Goal: Task Accomplishment & Management: Use online tool/utility

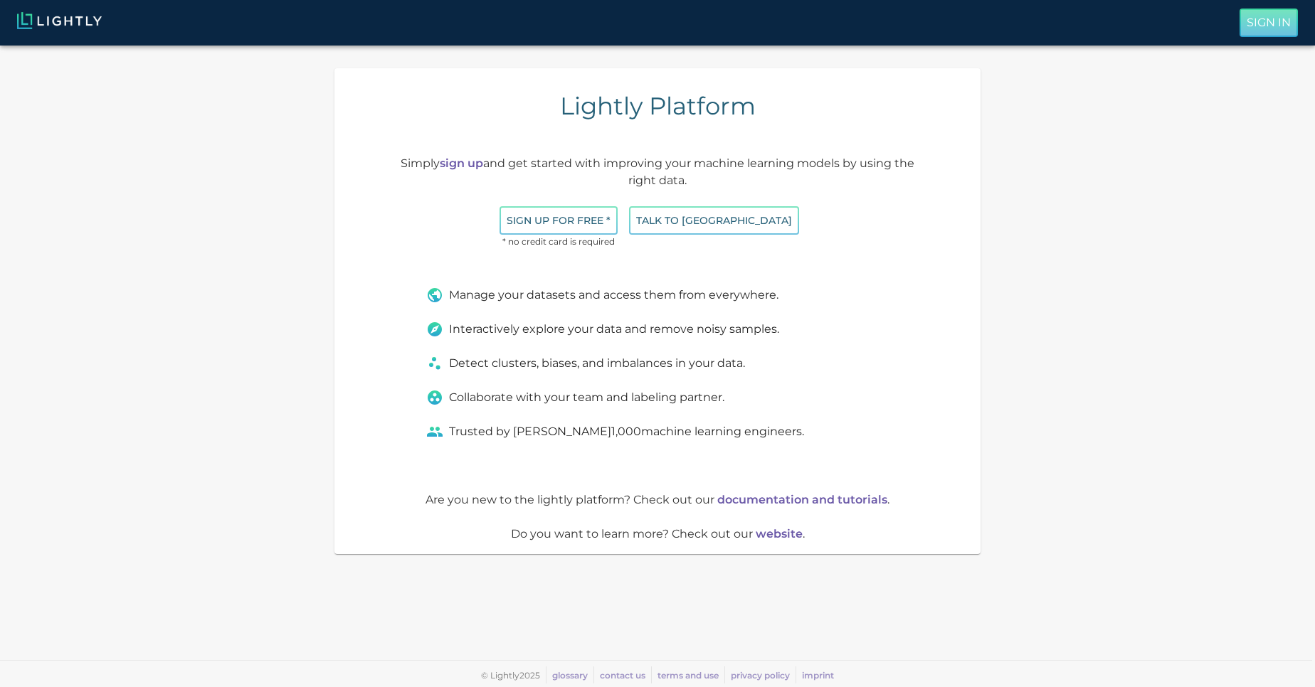
click at [1263, 17] on p "Sign In" at bounding box center [1269, 22] width 44 height 17
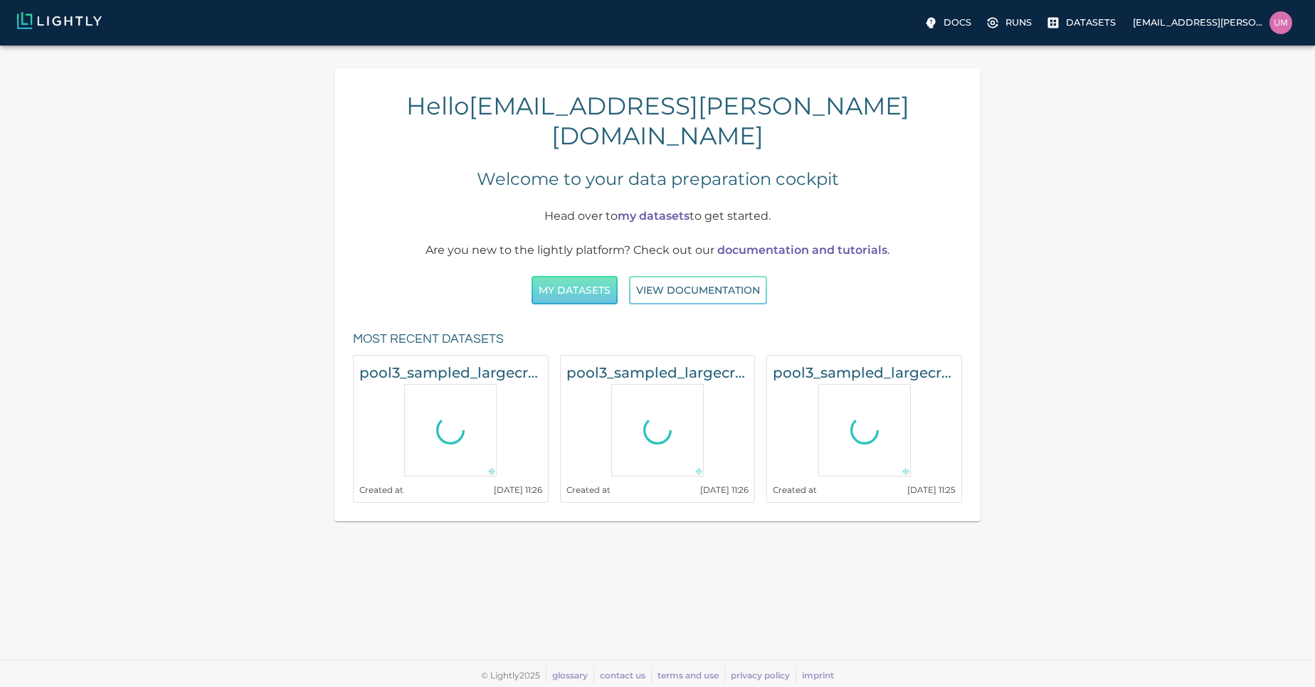
click at [583, 276] on button "My Datasets" at bounding box center [575, 290] width 86 height 29
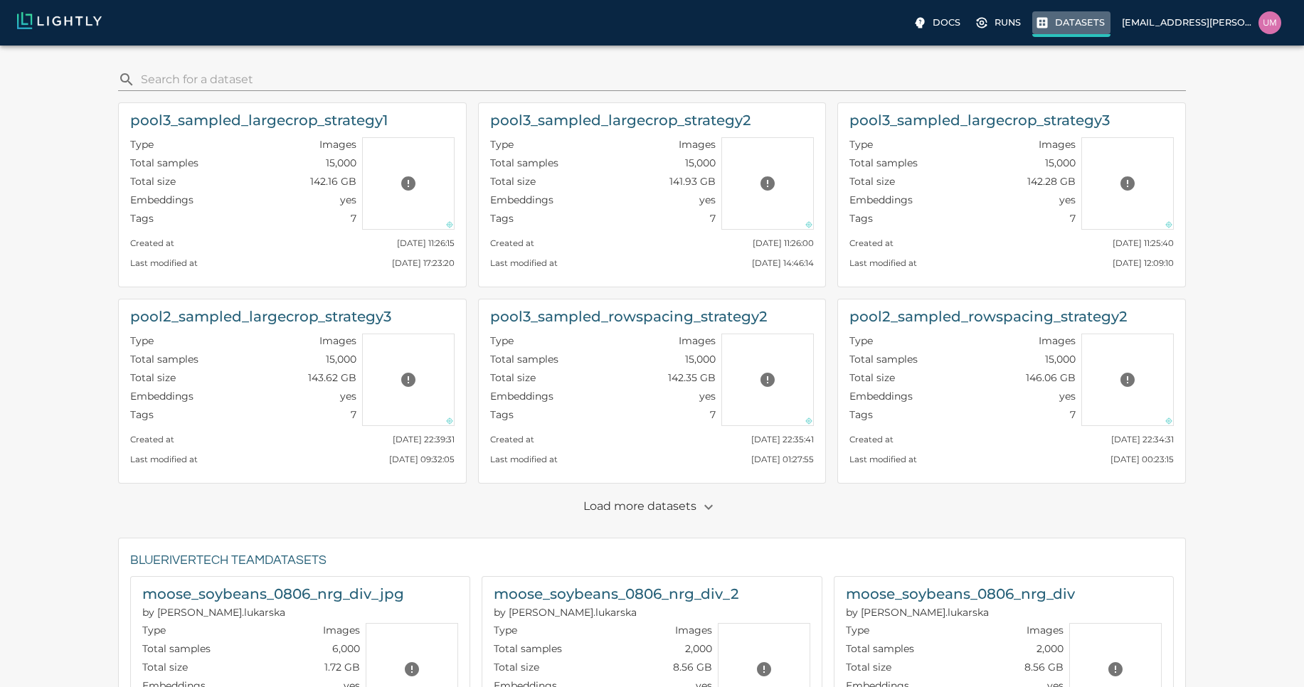
click at [1094, 27] on p "Datasets" at bounding box center [1080, 23] width 50 height 14
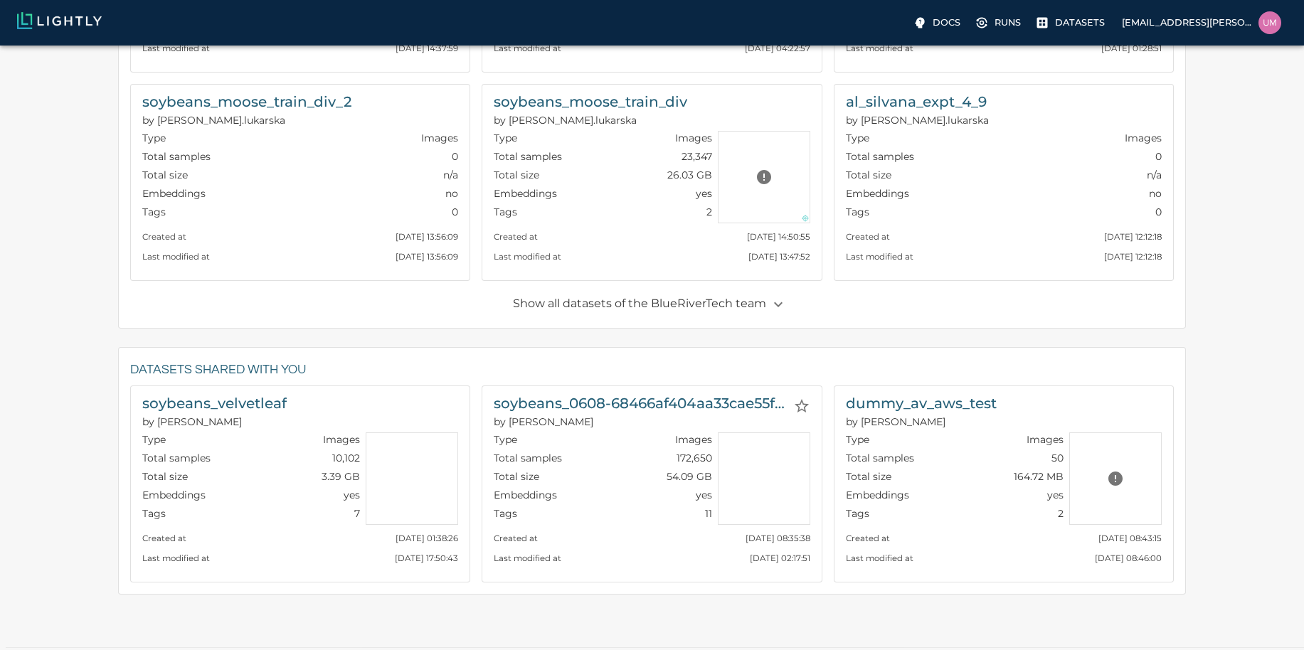
scroll to position [705, 0]
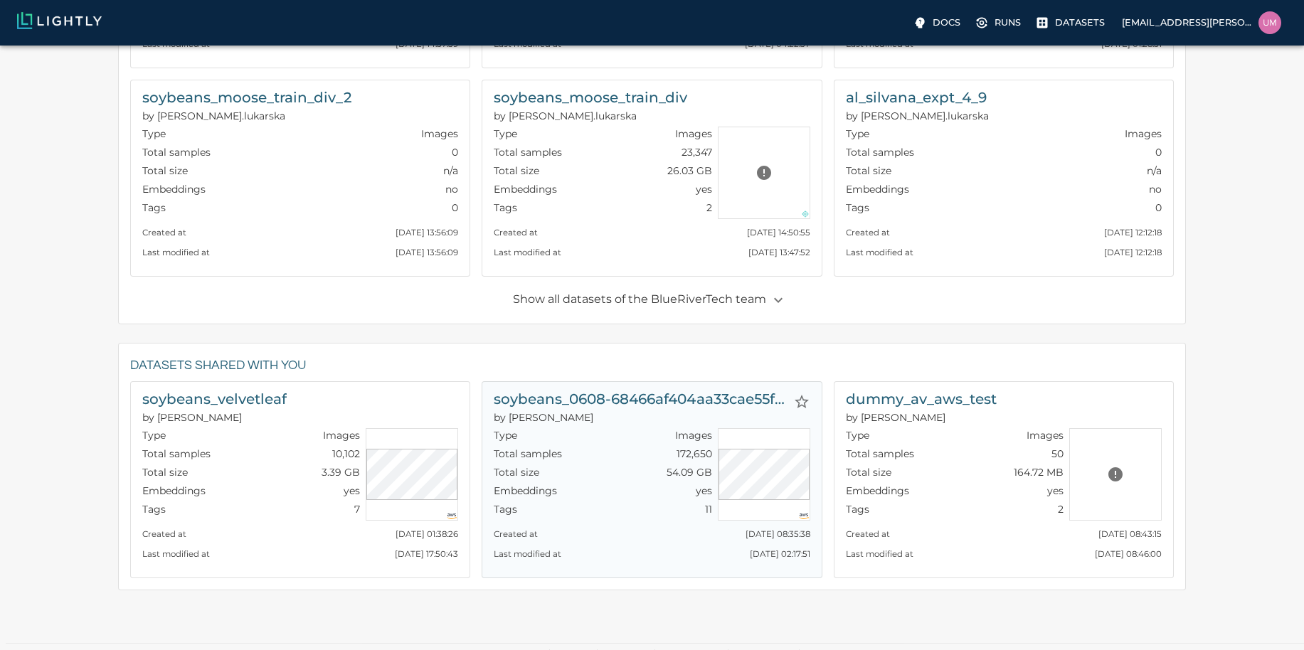
click at [631, 417] on p "by [PERSON_NAME]" at bounding box center [640, 418] width 293 height 14
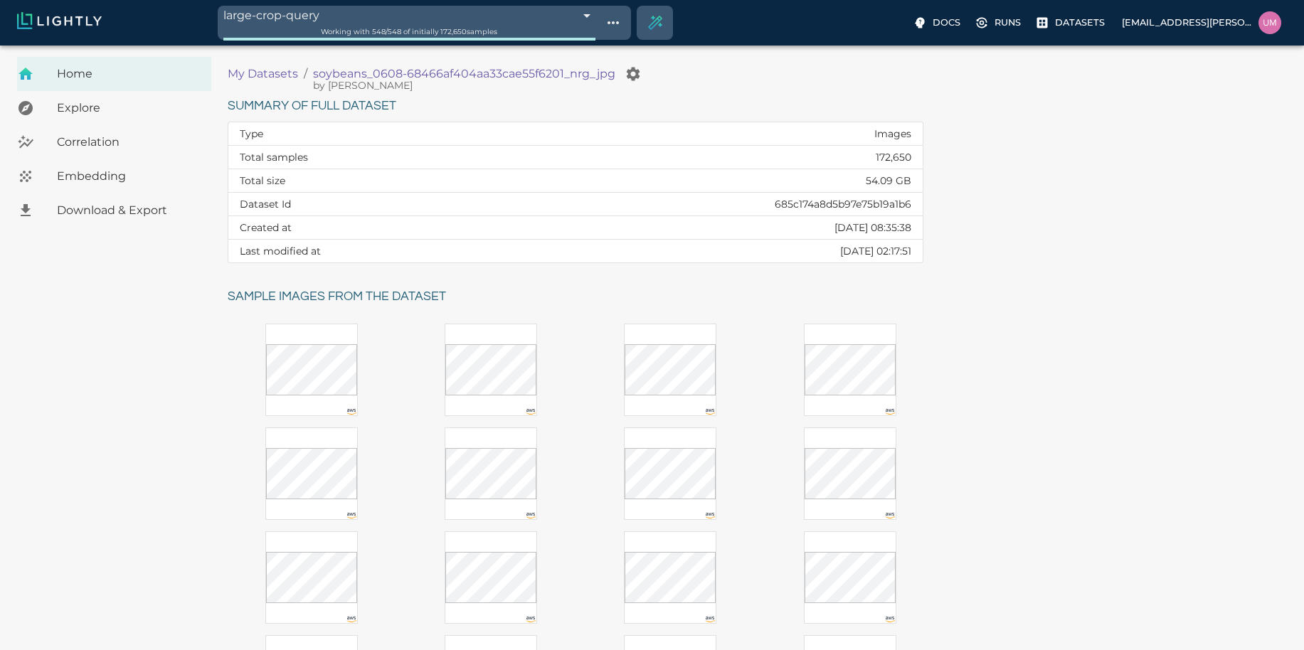
click at [407, 33] on span "Working with 548 / 548 of initially 172,650 samples" at bounding box center [409, 31] width 176 height 9
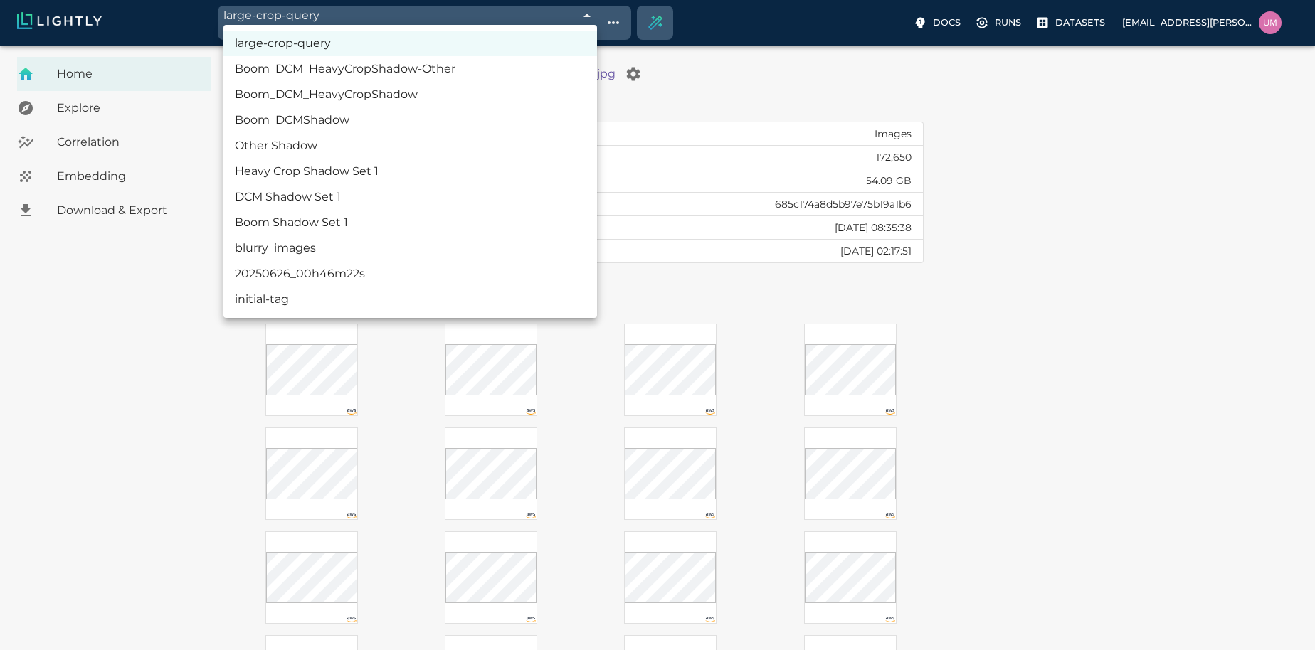
click at [581, 46] on body "large-crop-query 68c0e457de19f9d88f33aab5 Working with 548 / 548 of initially 1…" at bounding box center [657, 444] width 1315 height 796
click at [420, 64] on li "Boom_DCM_HeavyCropShadow-Other" at bounding box center [410, 69] width 374 height 26
type input "68c0dcf4de19f9d88f327b31"
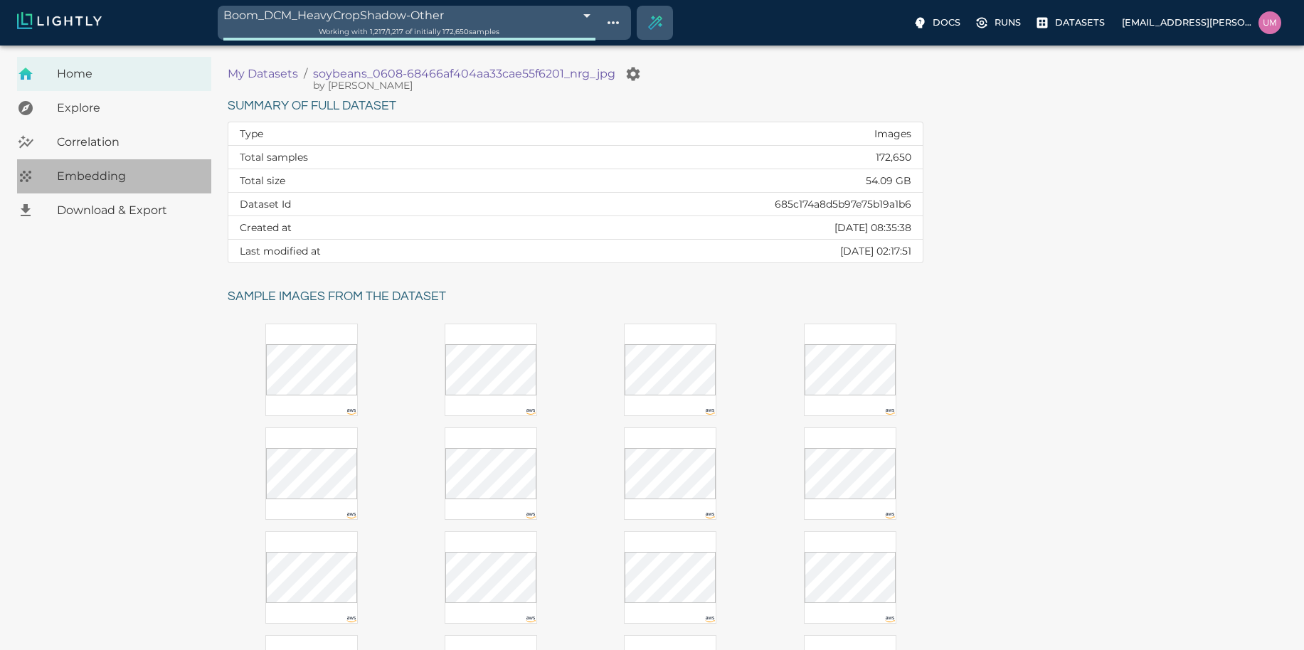
click at [118, 171] on span "Embedding" at bounding box center [128, 176] width 143 height 17
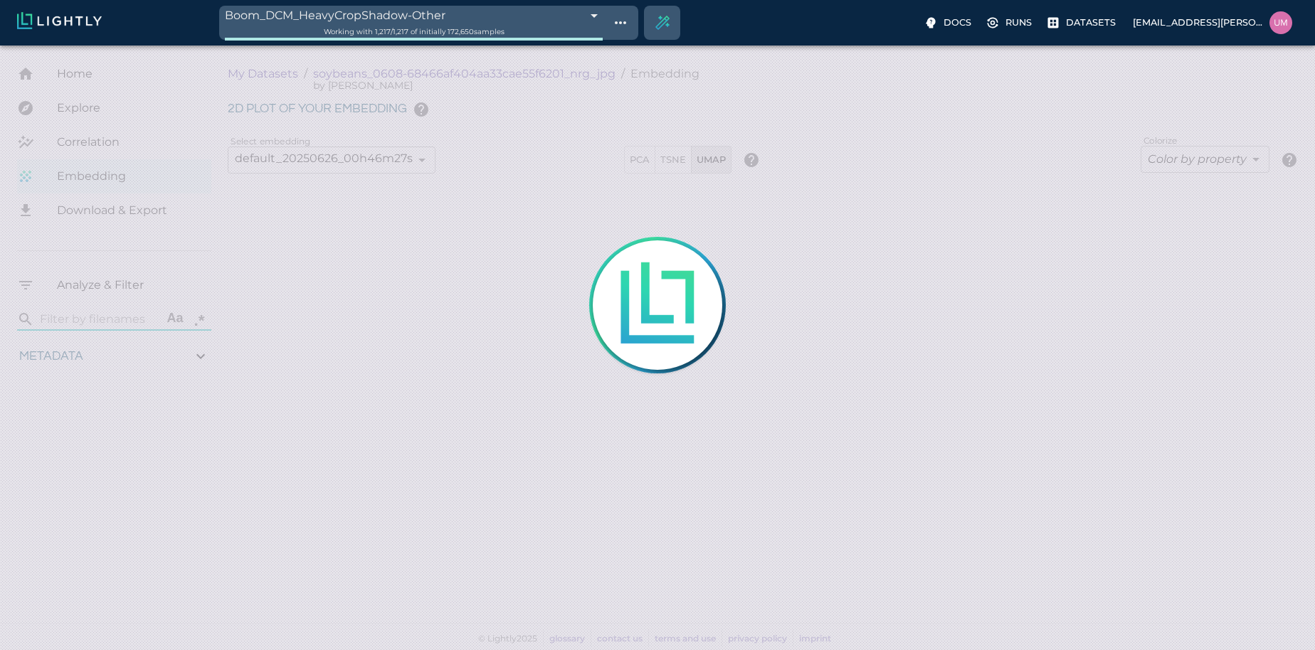
type input "1.01926637632285"
type input "13.4052663763228"
type input "4.98332834243774"
type input "90.2033283424377"
type input "1.01926637632285"
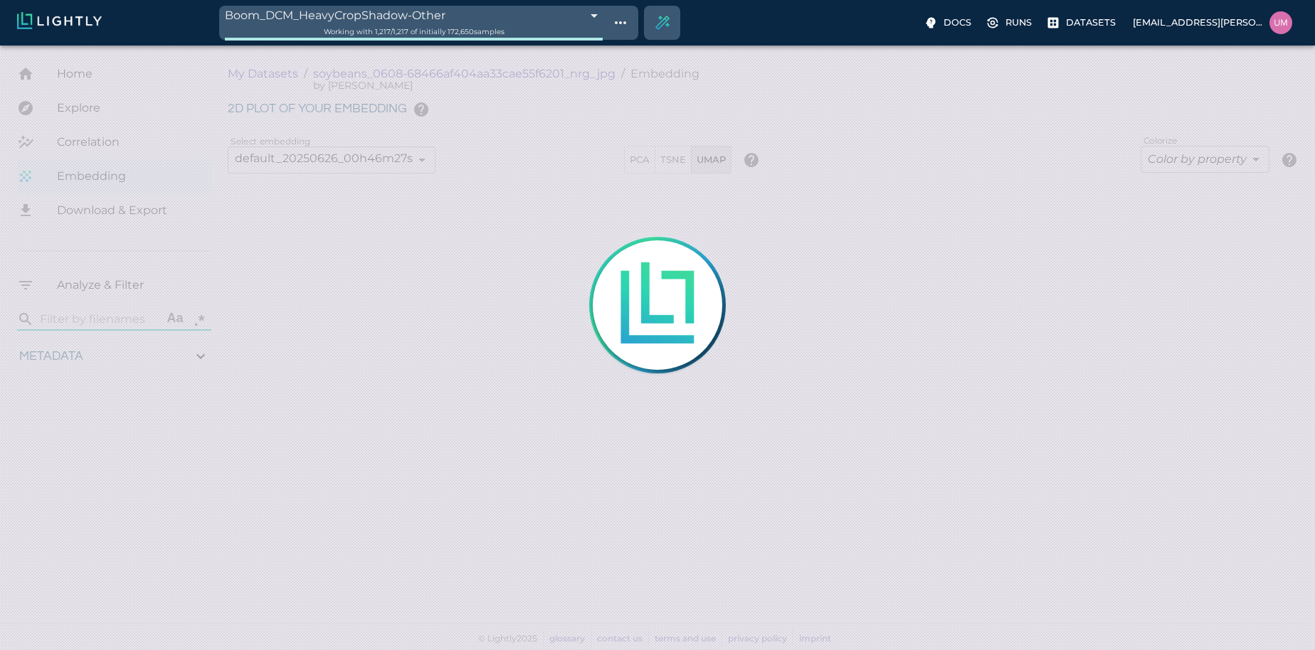
type input "13.4052663763228"
type input "4.98332834243774"
type input "90.2033283424377"
type input "1.01926637632285"
type input "13.4052663763228"
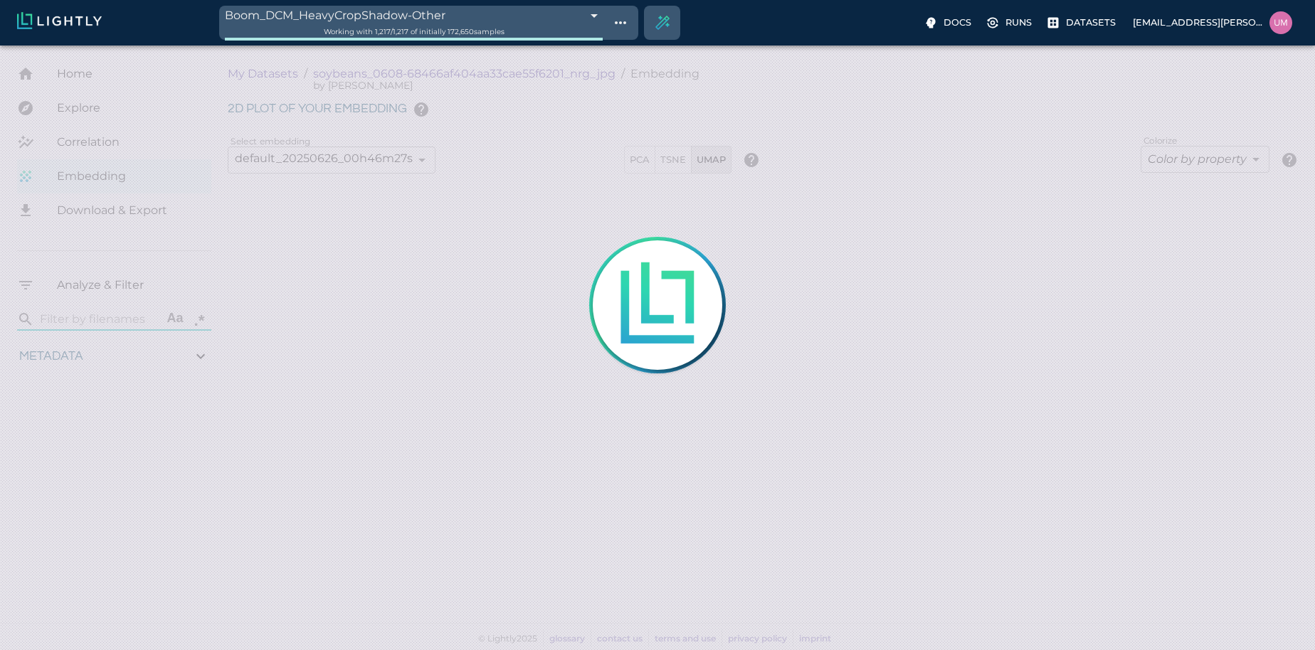
type input "4.98332834243774"
type input "90.2033283424377"
type input "1.01926637632285"
type input "13.4052663763228"
type input "4.98332834243774"
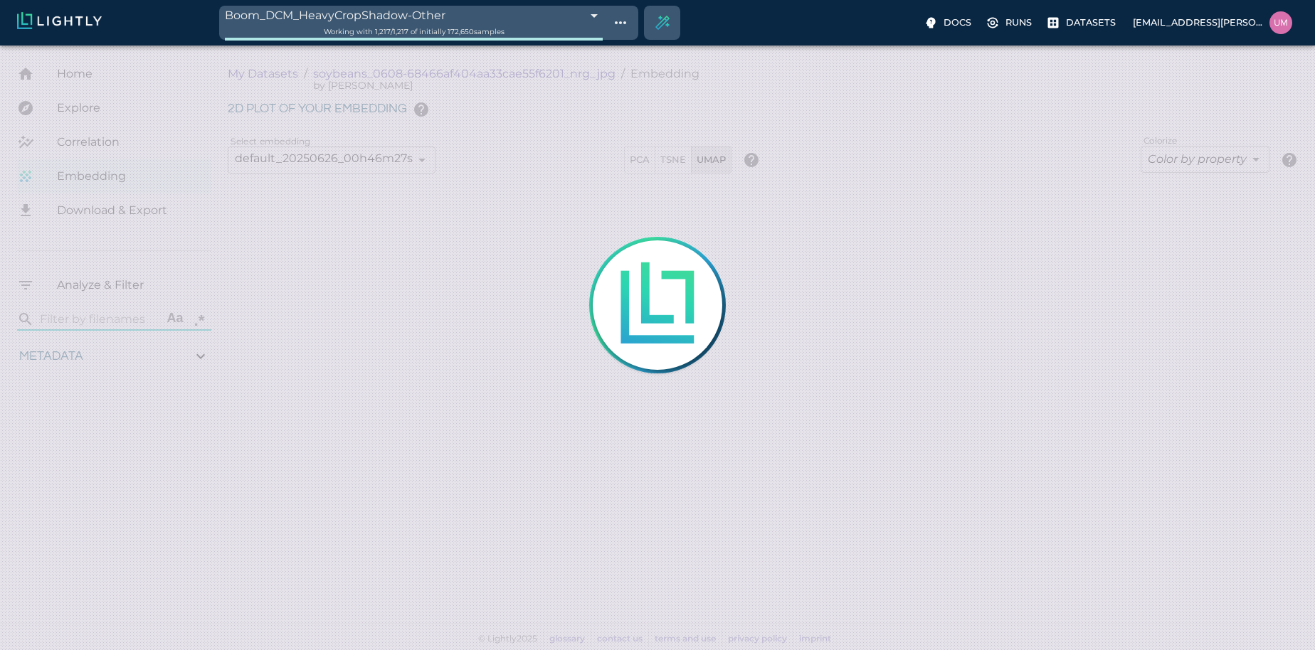
type input "90.2033283424377"
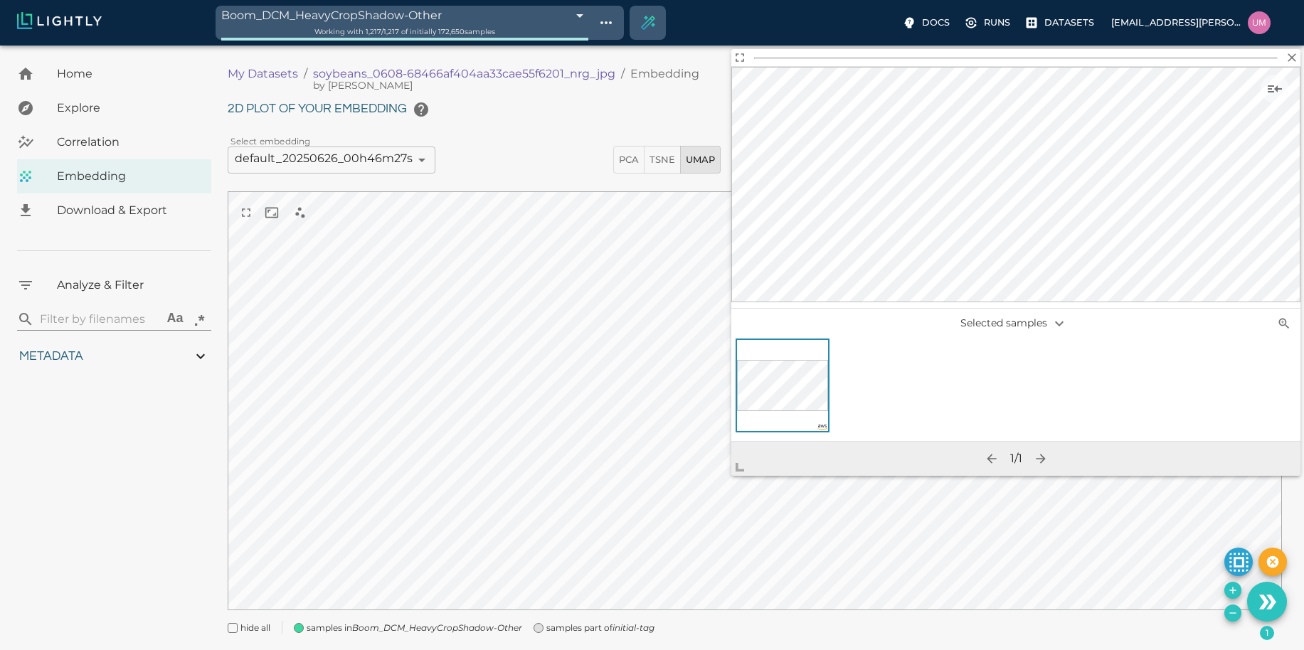
click at [263, 82] on p "My Datasets" at bounding box center [263, 73] width 70 height 17
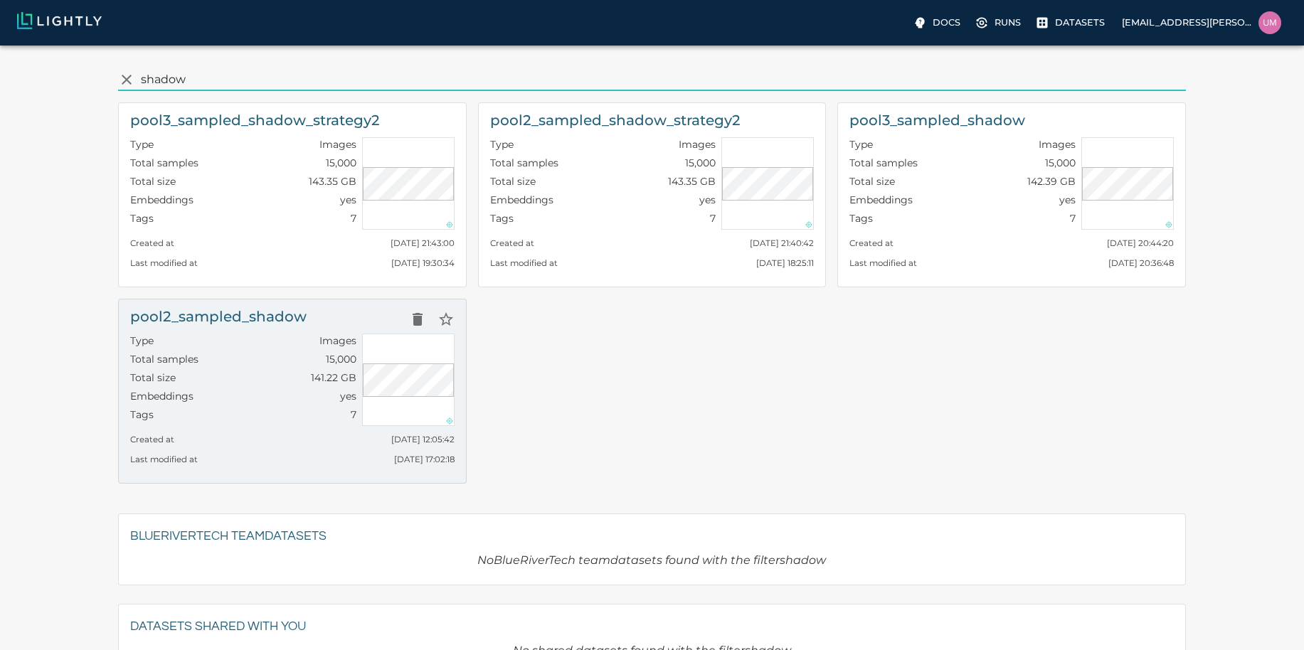
type input "shadow"
click at [282, 372] on div "Total size 141.22 GB" at bounding box center [243, 380] width 226 height 19
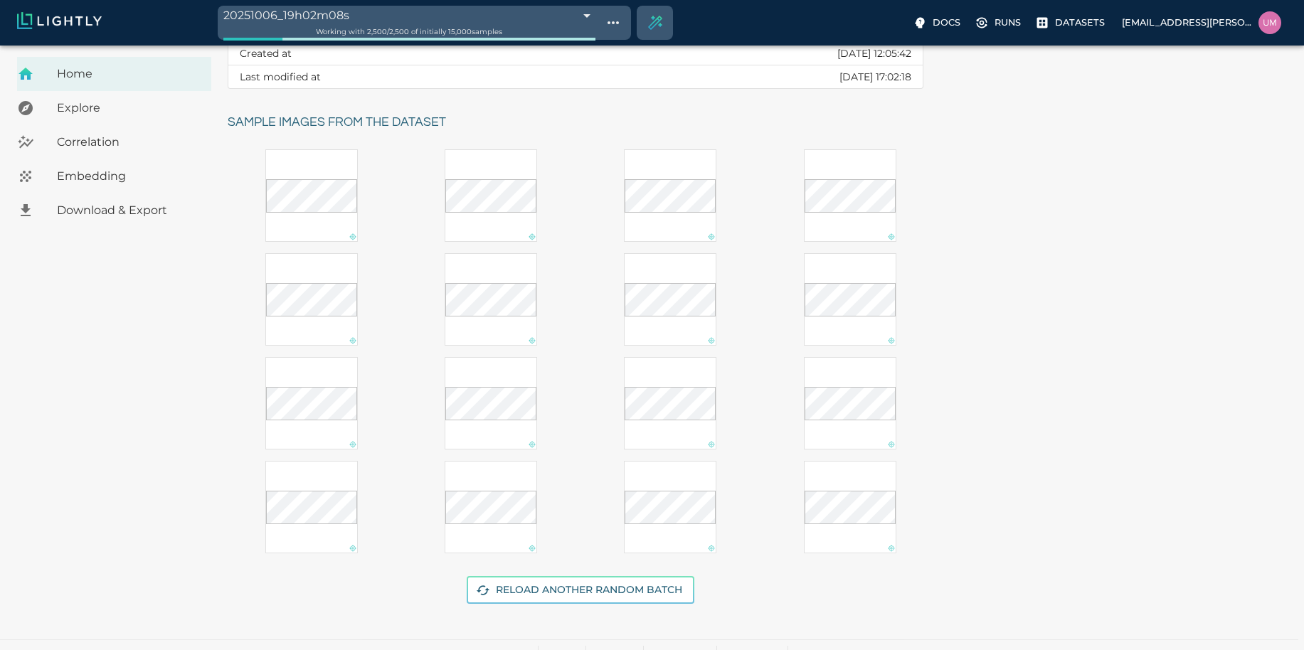
scroll to position [179, 0]
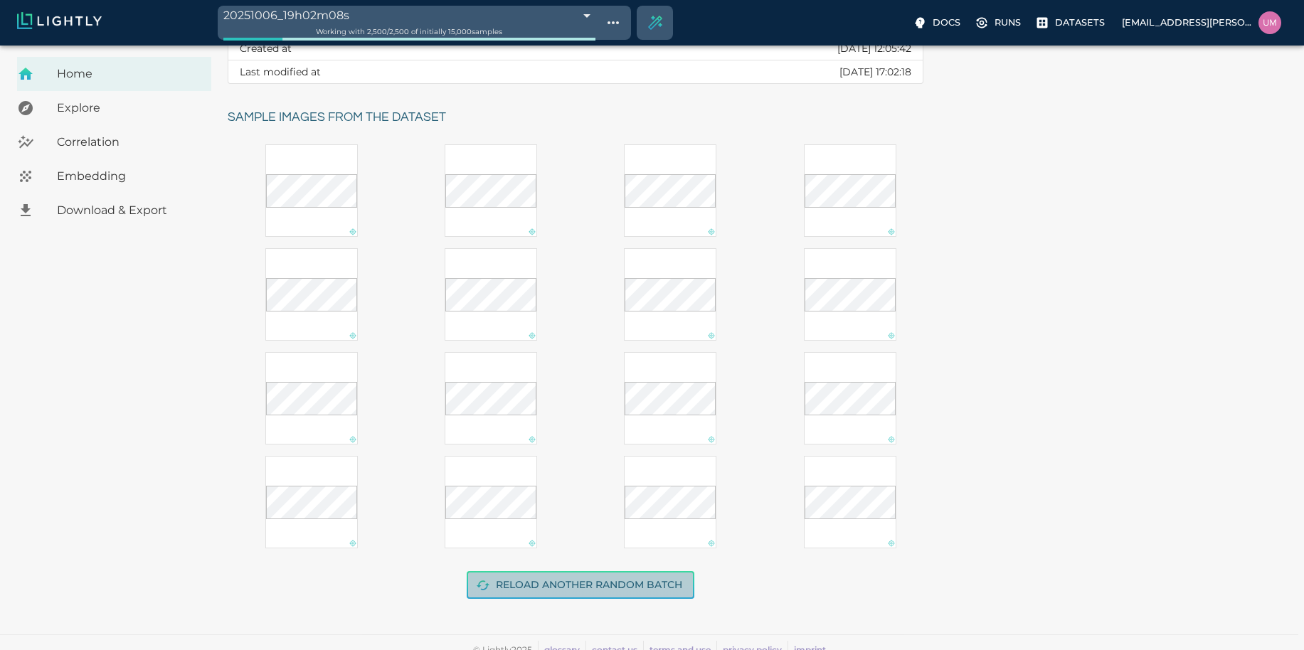
click at [532, 580] on button "Reload another random batch" at bounding box center [581, 585] width 228 height 28
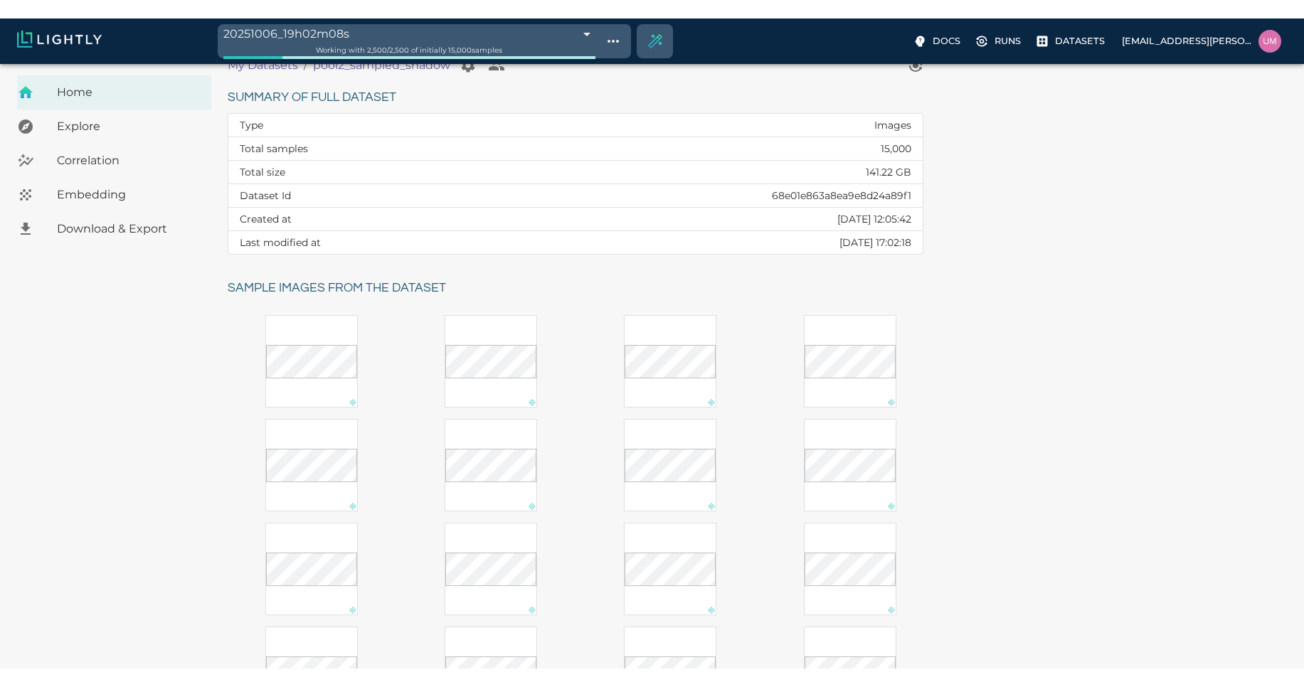
scroll to position [0, 0]
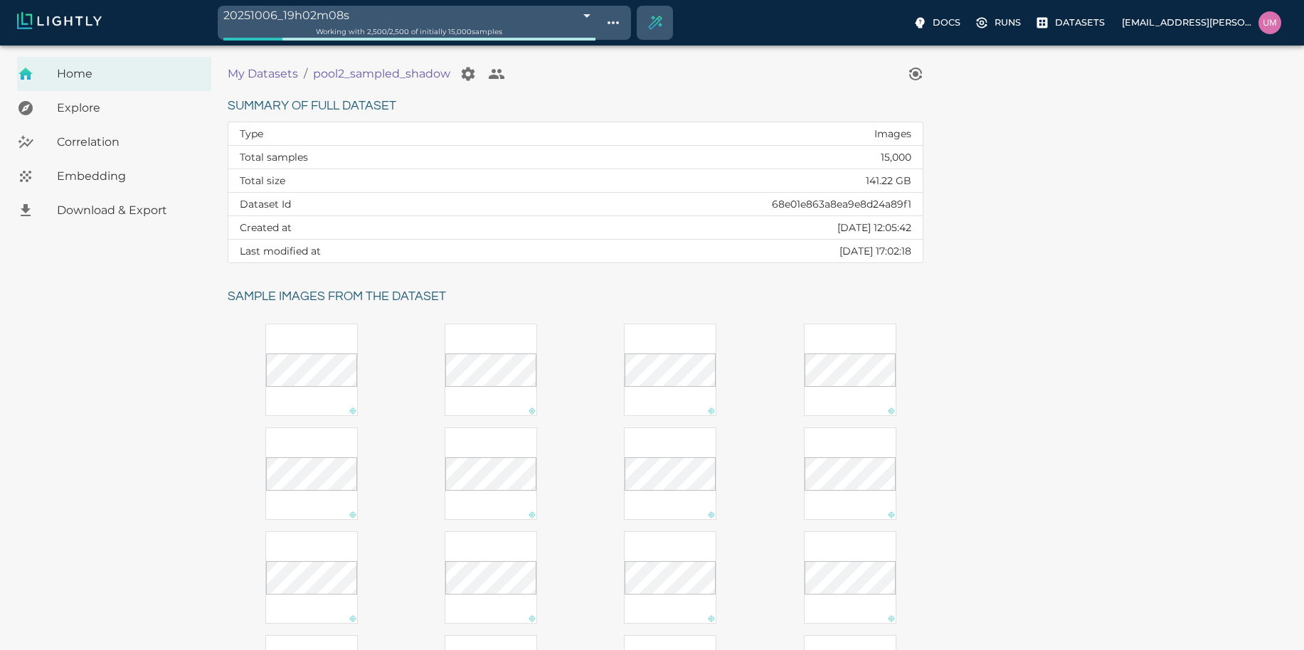
click at [897, 163] on td "15,000" at bounding box center [711, 157] width 423 height 23
click at [127, 179] on span "Embedding" at bounding box center [128, 176] width 143 height 17
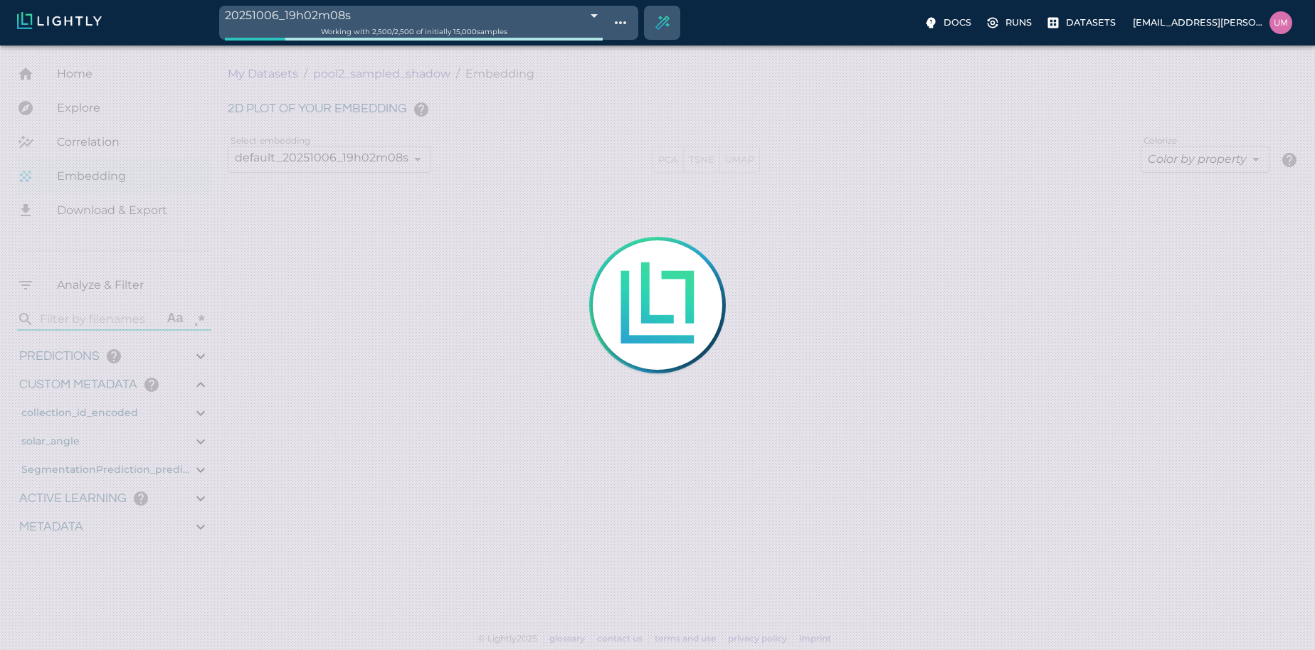
type input "4.84820567863095"
type input "81.2332056786309"
type input "1.18915588845331"
type input "11.5301558884533"
type input "6.30461978912354"
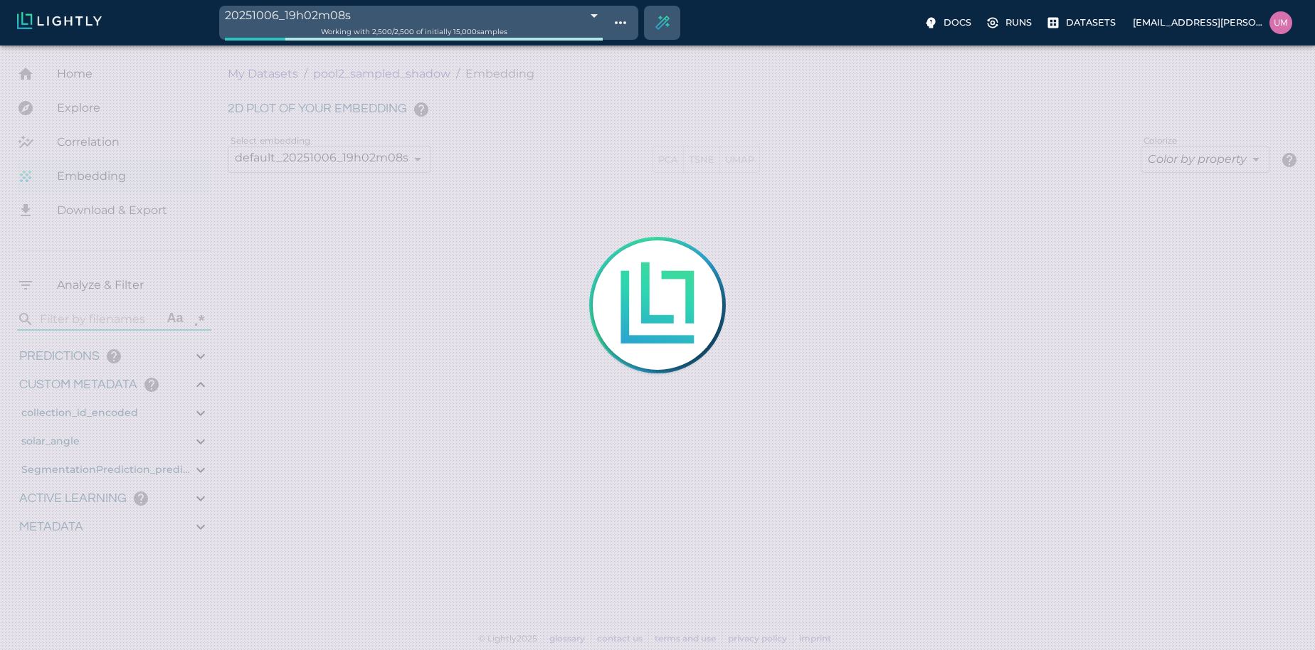
type input "50.6746197891235"
type input "4.84820567863095"
type input "81.2332056786309"
type input "1.18915588845331"
type input "11.5301558884533"
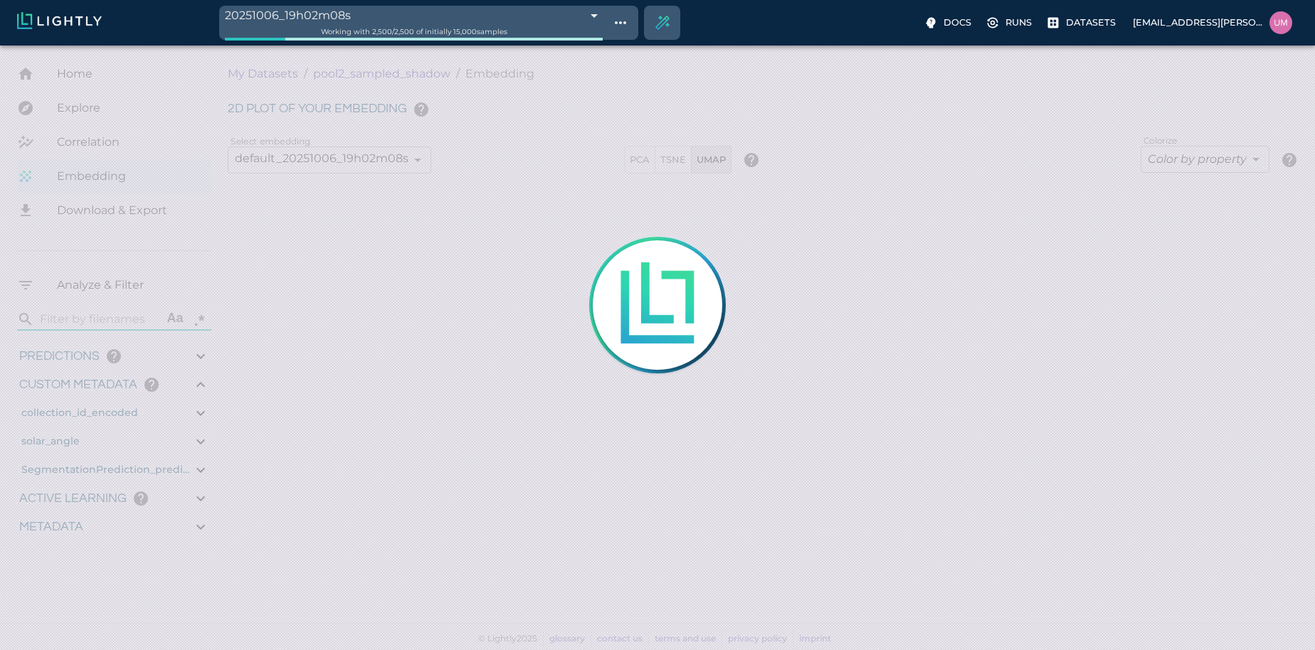
type input "6.30461978912354"
type input "50.6746197891235"
type input "4.84820567863095"
type input "81.2332056786309"
type input "1.18915588845331"
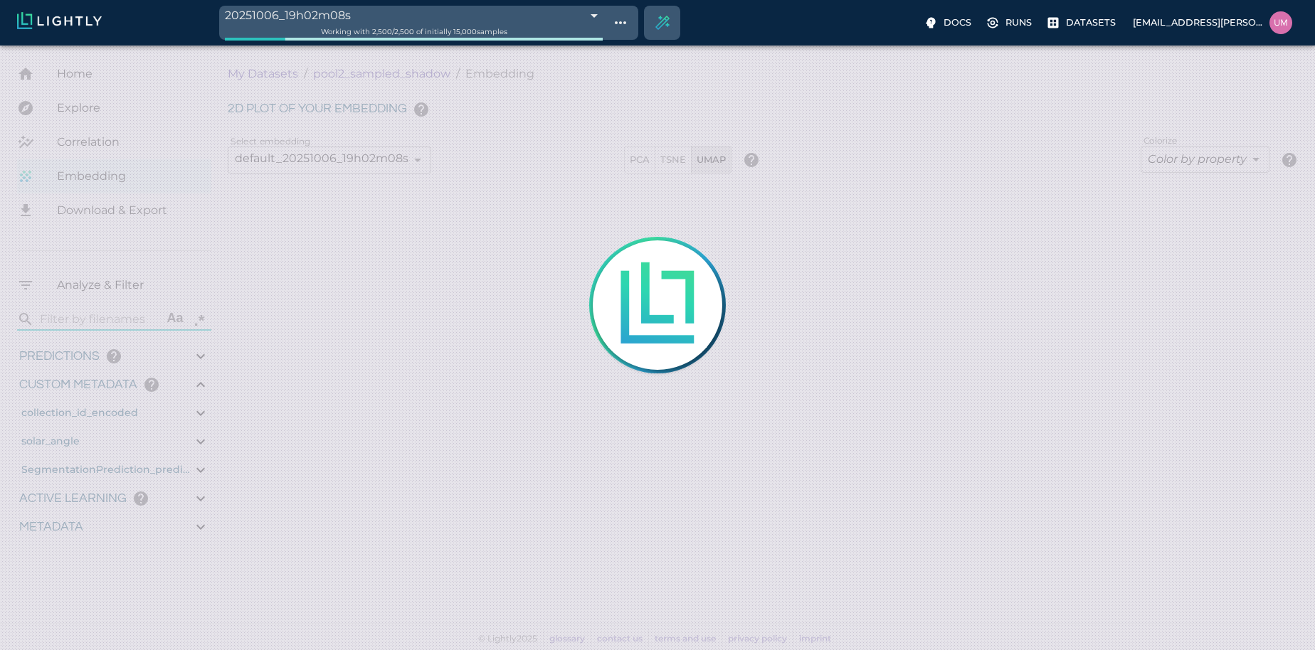
type input "11.5301558884533"
type input "6.30461978912354"
type input "50.6746197891235"
type input "4.84820567863095"
type input "81.2332056786309"
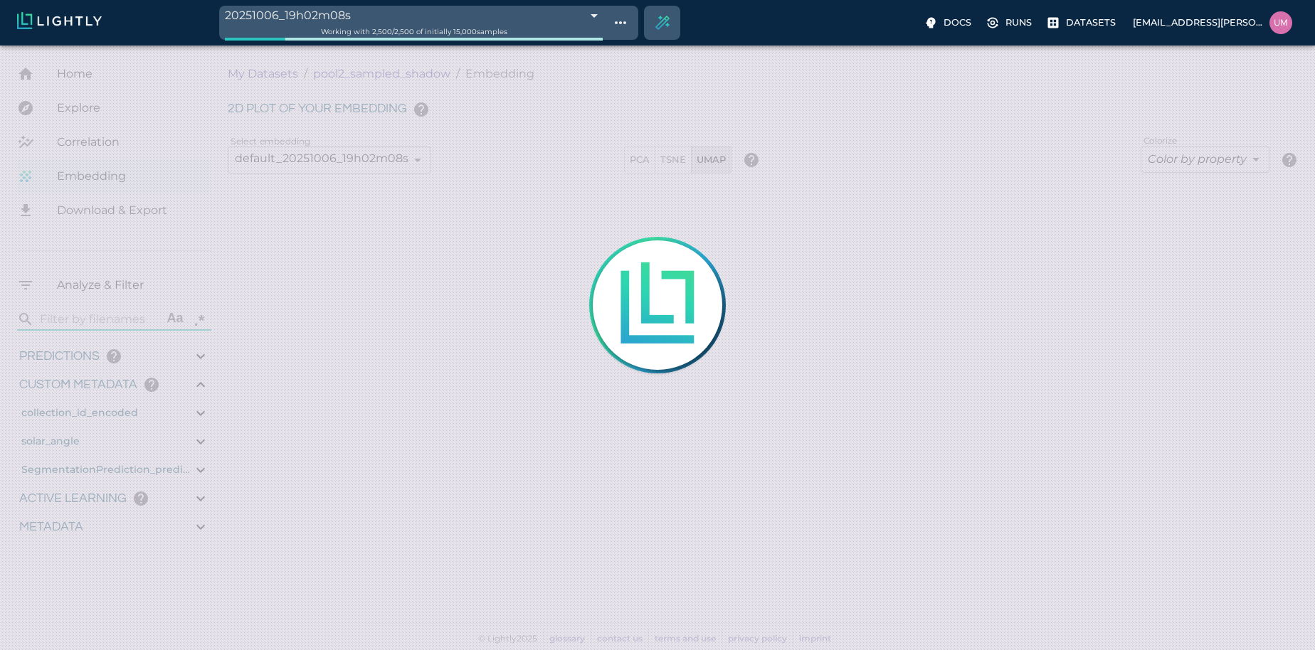
type input "1.18915588845331"
type input "11.5301558884533"
type input "6.30461978912354"
type input "50.6746197891235"
type input "4.84820567863095"
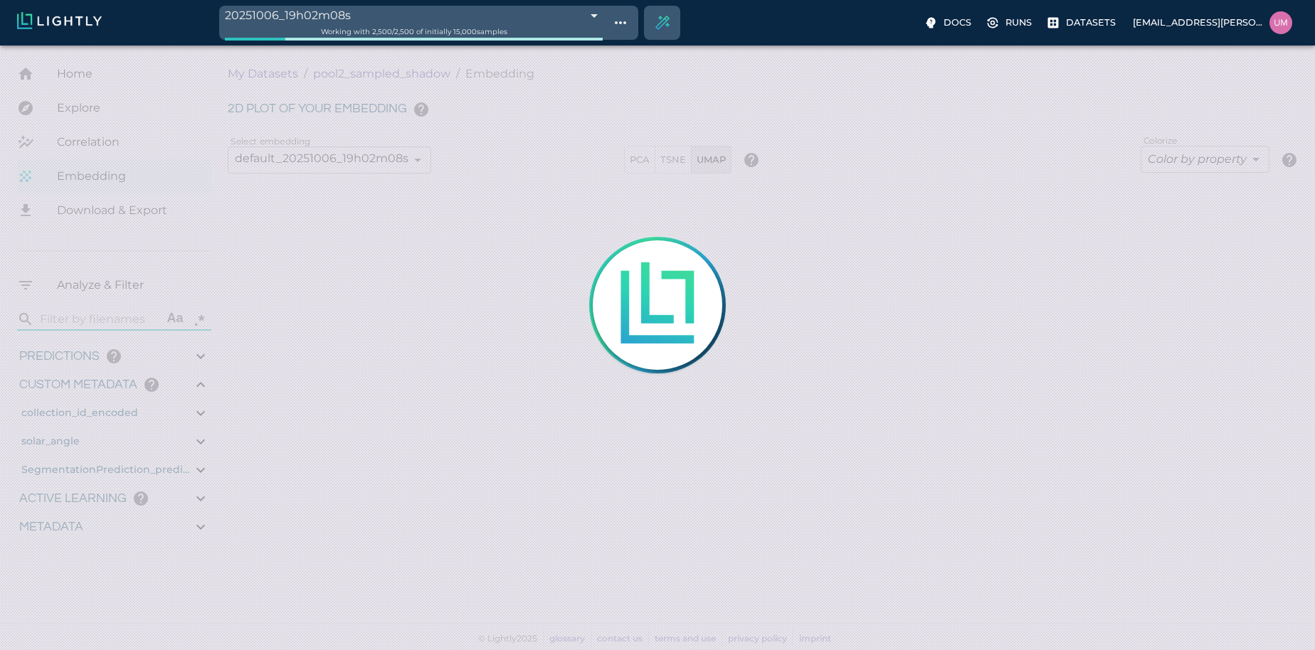
type input "81.2332056786309"
type input "1.18915588845331"
type input "11.5301558884533"
type input "6.30461978912354"
type input "50.6746197891235"
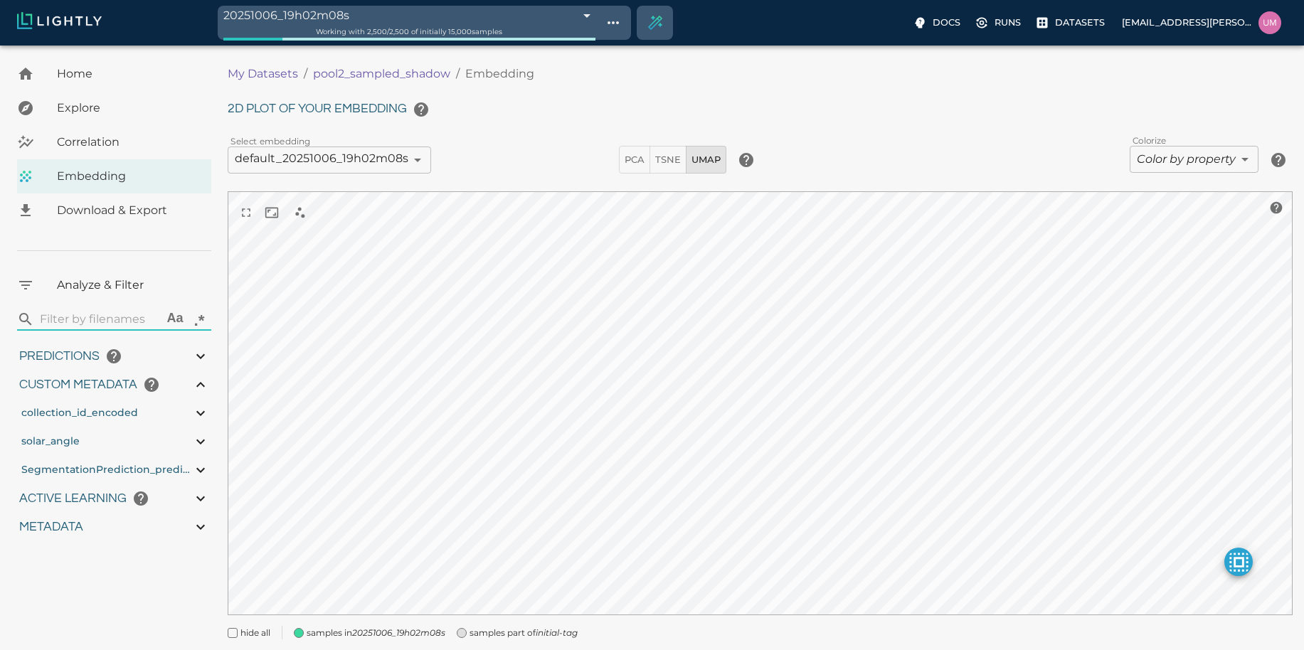
click at [557, 633] on icon "initial-tag" at bounding box center [557, 633] width 42 height 11
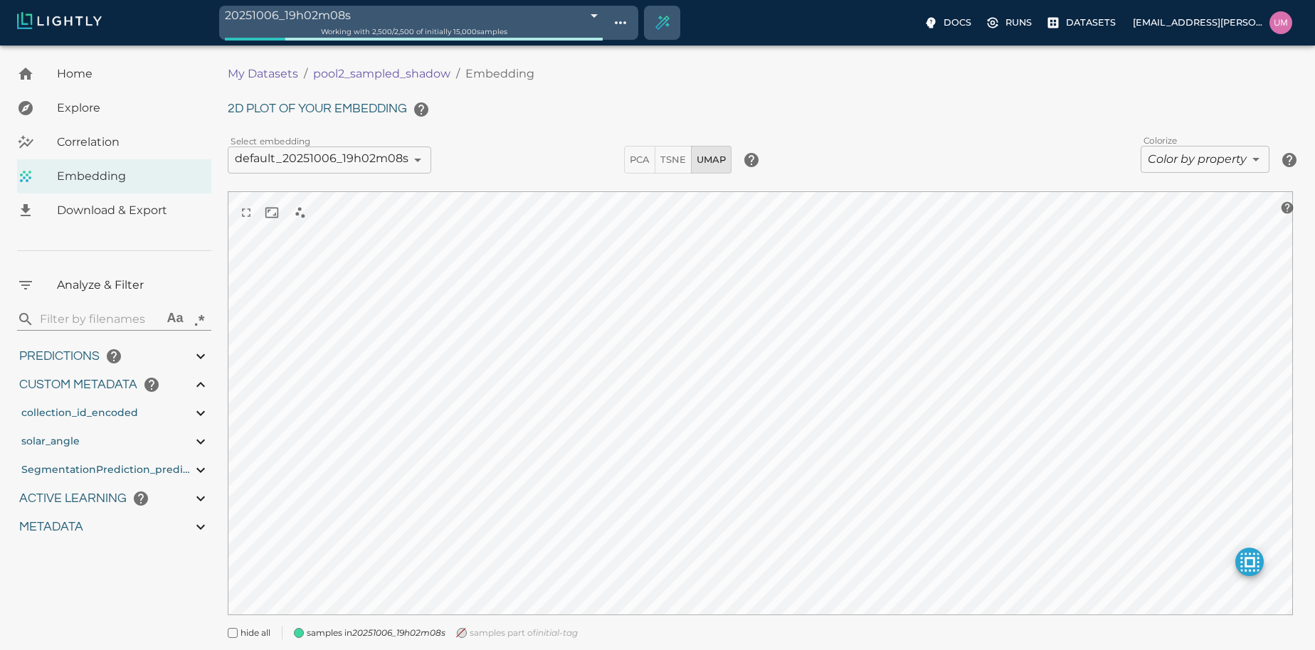
click at [482, 46] on body "20251006_19h02m08s 68e45880ec0926f6e4ac4aca Working with 2,500 / 2,500 of initi…" at bounding box center [657, 368] width 1315 height 645
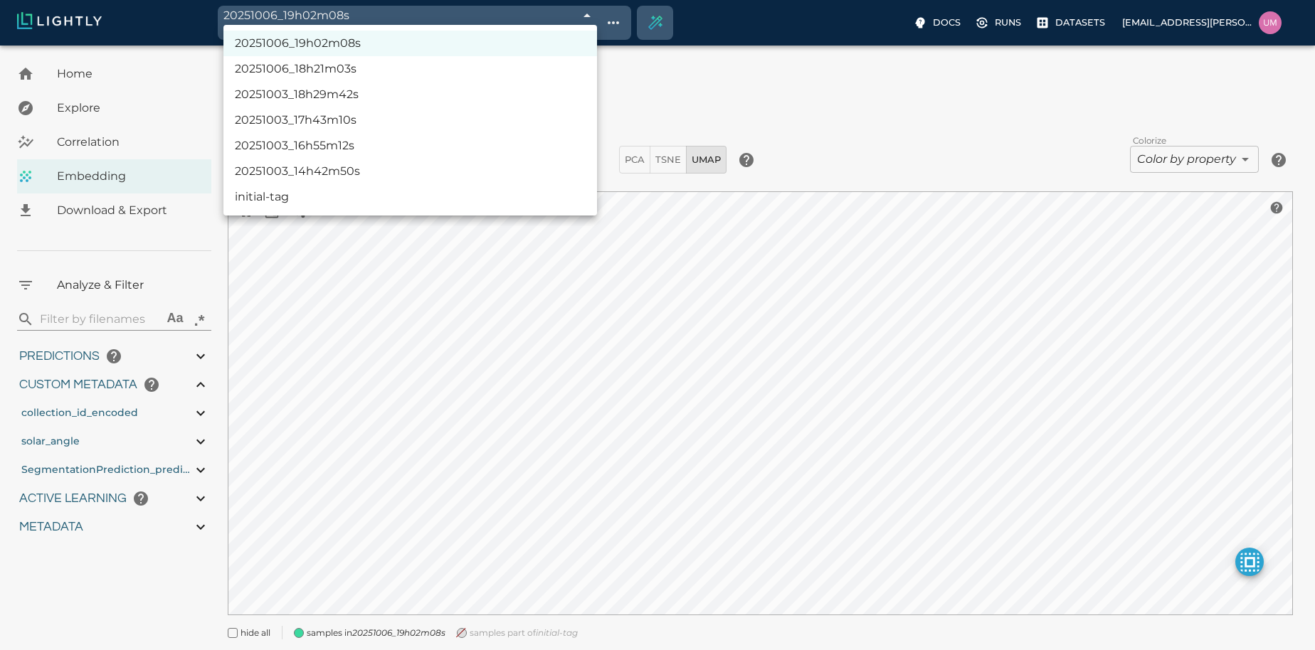
click at [377, 165] on li "20251003_14h42m50s" at bounding box center [410, 172] width 374 height 26
type input "68e0273a476f0ec4f6bffafe"
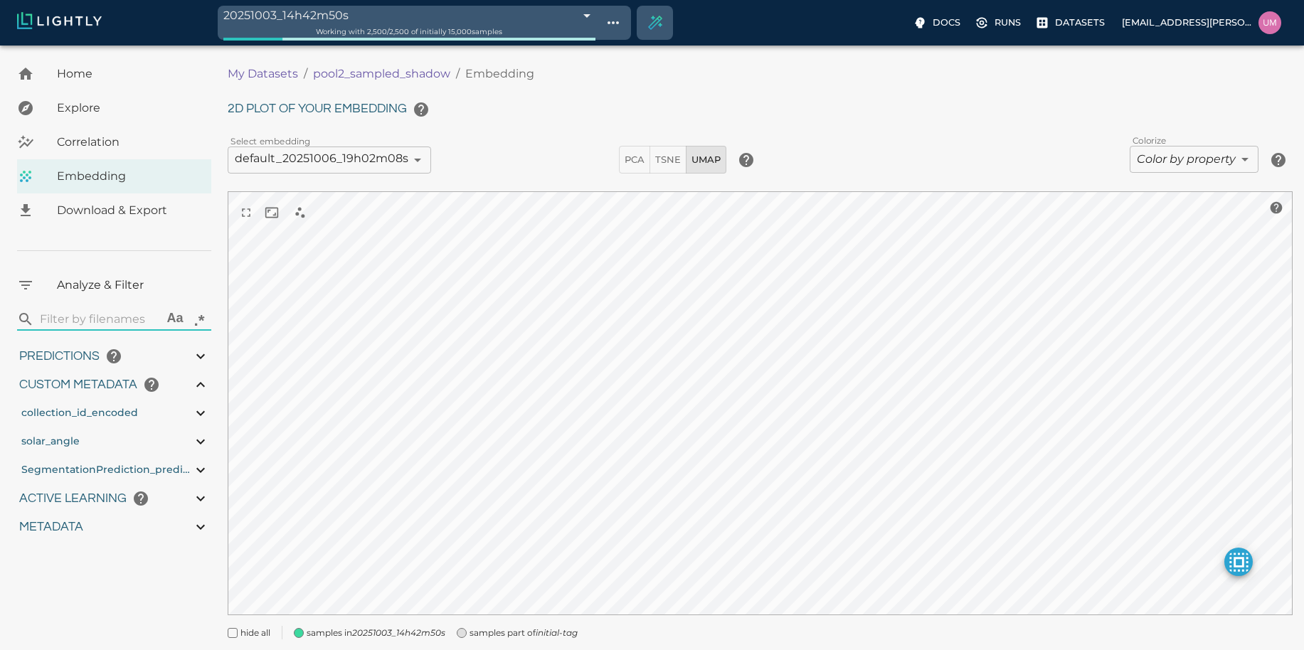
type input "4.84820567863095"
type input "81.2332056786309"
type input "1.18915588845331"
type input "11.5301558884533"
type input "6.30461978912354"
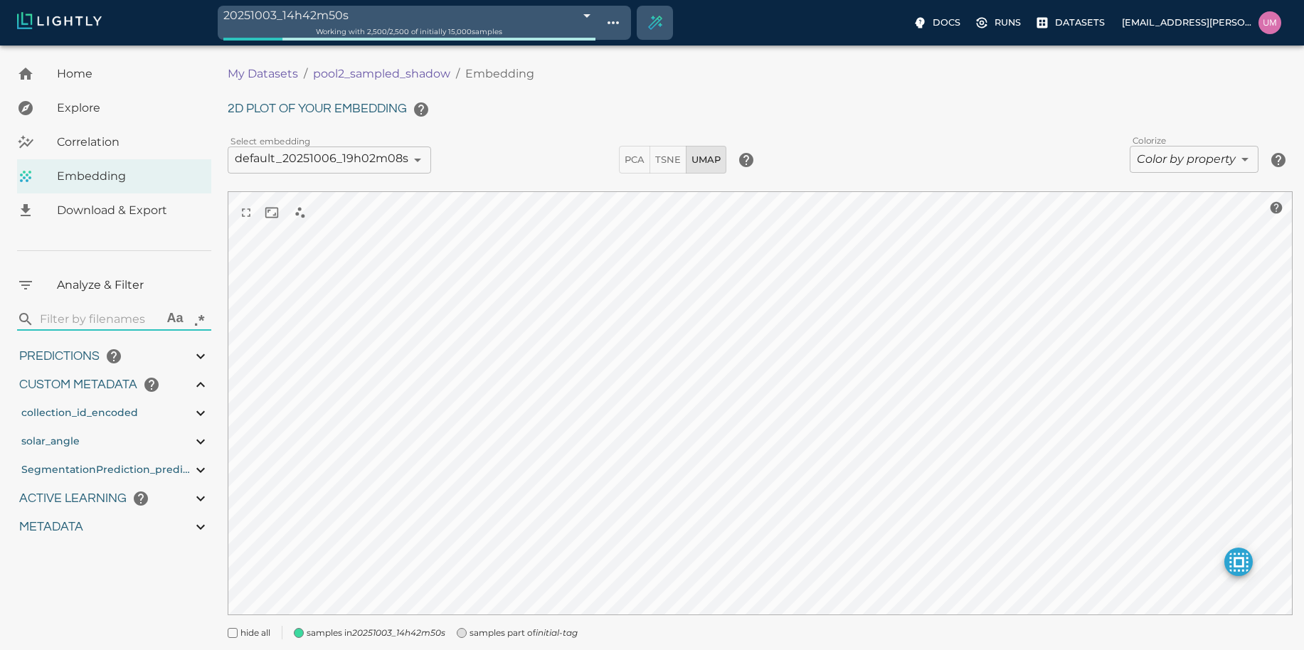
type input "50.6746197891235"
type input "4.84820567863095"
type input "81.2332056786309"
type input "1.18915588845331"
type input "11.5301558884533"
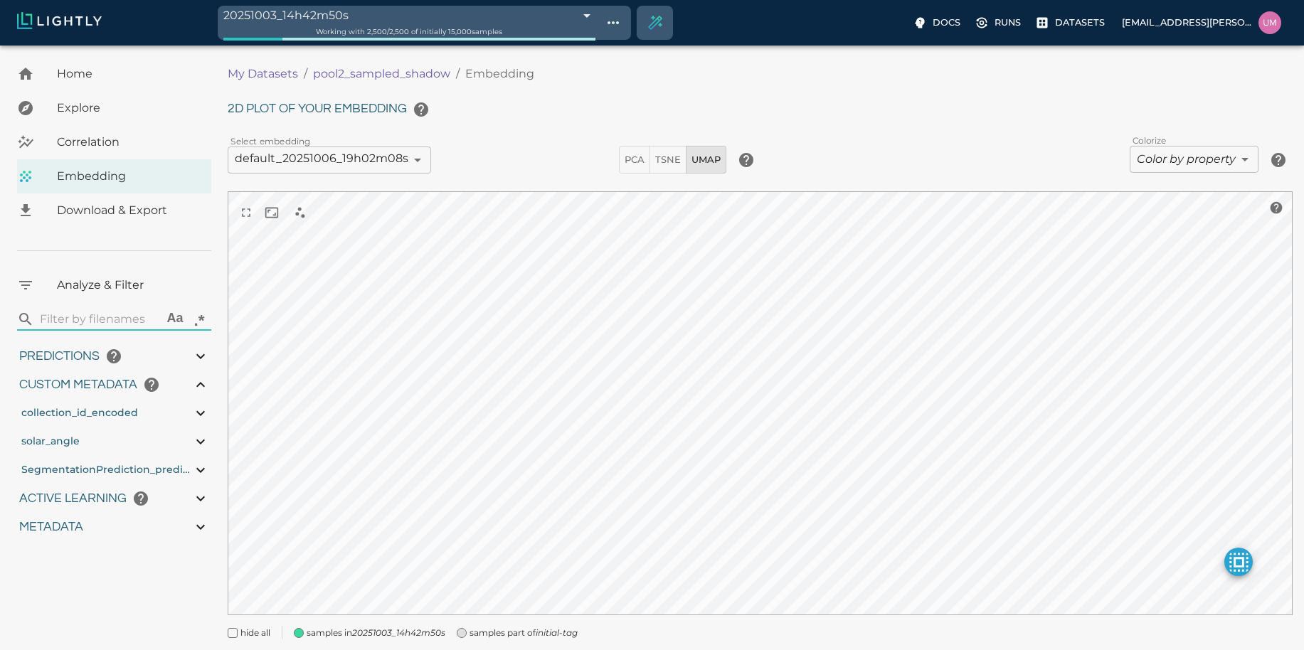
type input "6.30461978912354"
type input "50.6746197891235"
type input "4.84820567863095"
type input "81.2332056786309"
type input "1.18915588845331"
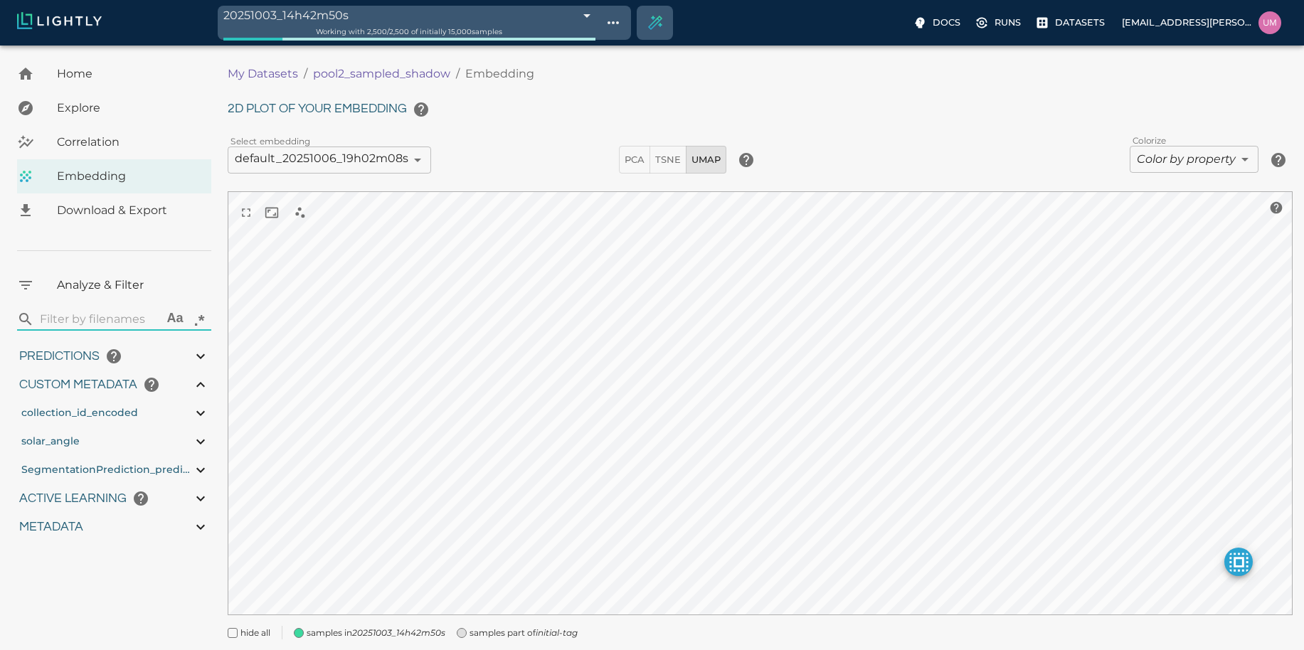
type input "11.5301558884533"
type input "6.30461978912354"
type input "50.6746197891235"
type input "4.84820567863095"
type input "81.2332056786309"
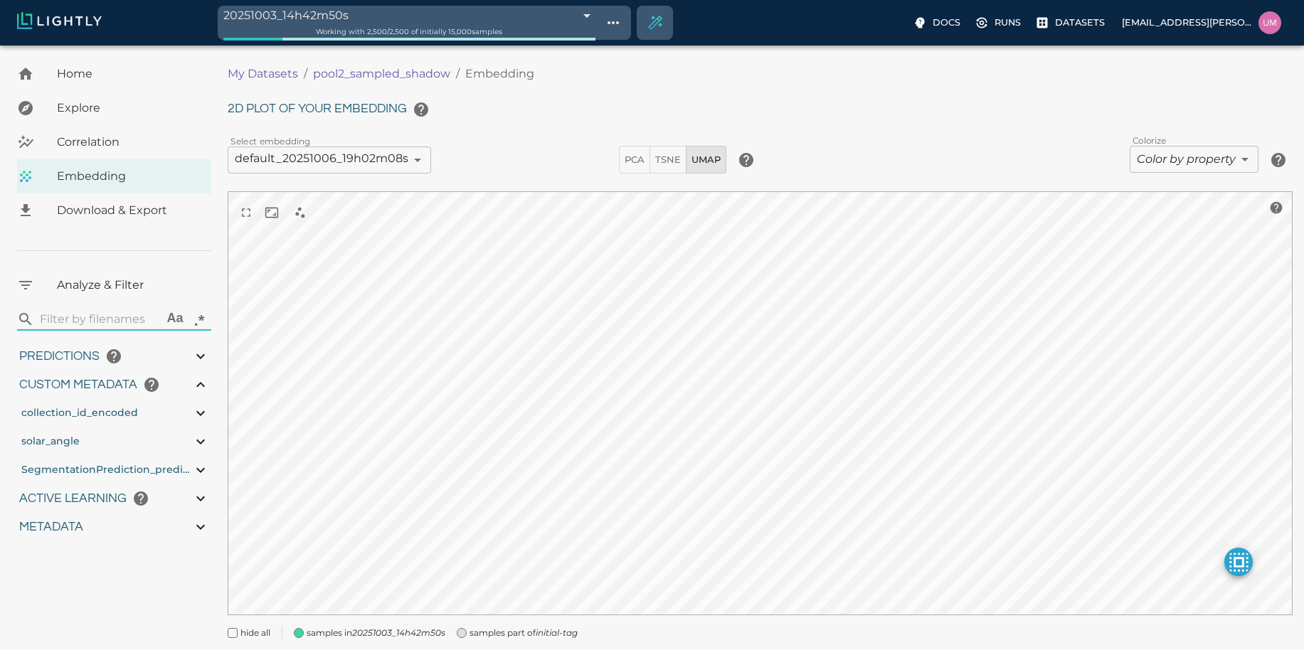
type input "1.18915588845331"
type input "11.5301558884533"
type input "6.30461978912354"
type input "50.6746197891235"
click at [507, 640] on div "My Datasets / pool2_sampled_shadow / Embedding 2D plot of your embedding Select…" at bounding box center [766, 357] width 1077 height 600
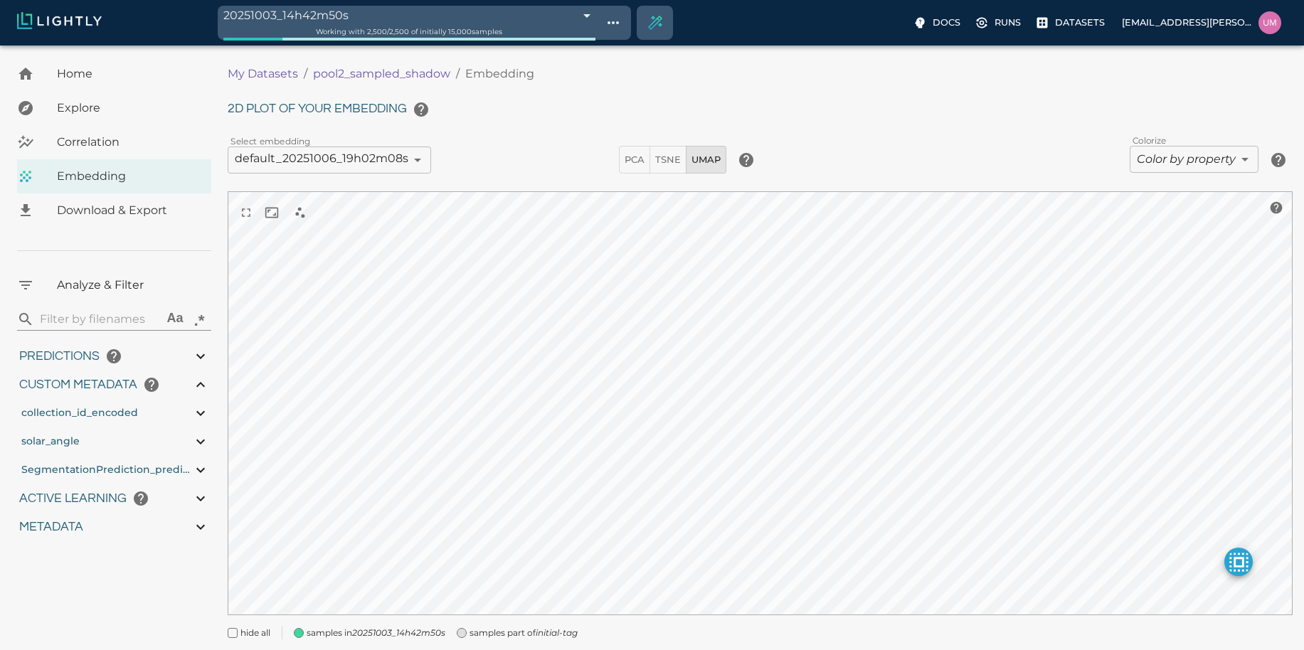
click at [522, 638] on span "samples part of initial-tag" at bounding box center [524, 633] width 108 height 14
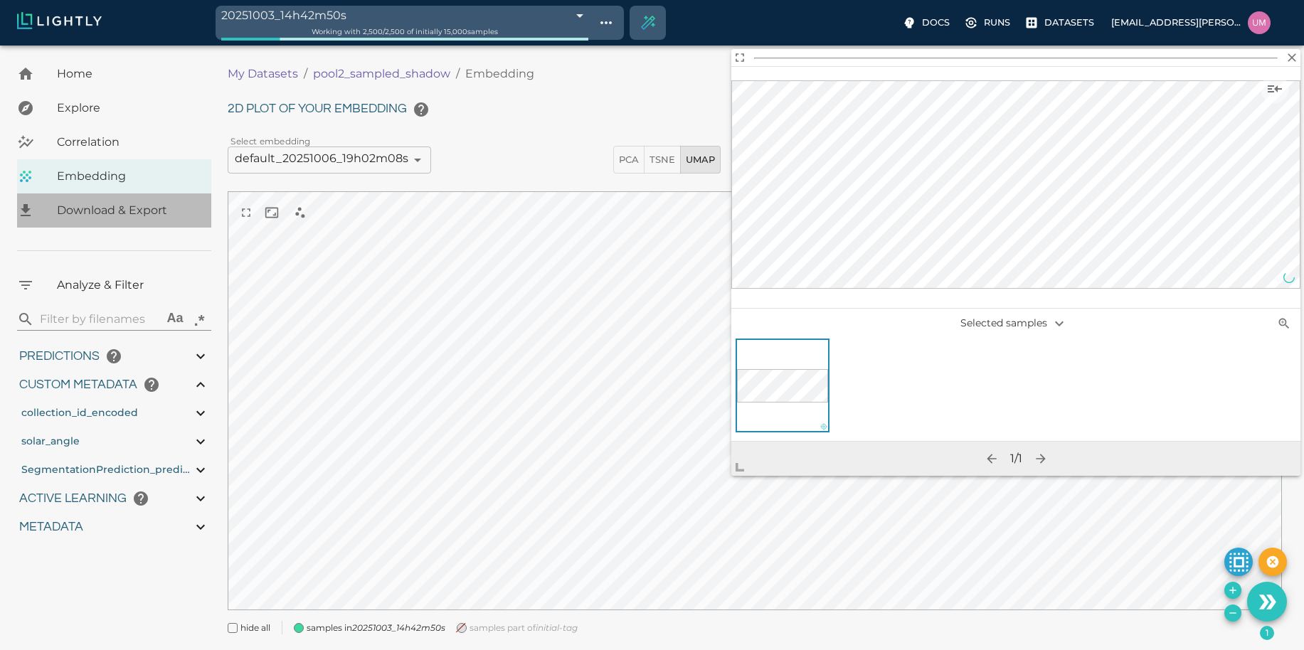
click at [162, 215] on span "Download & Export" at bounding box center [128, 210] width 143 height 17
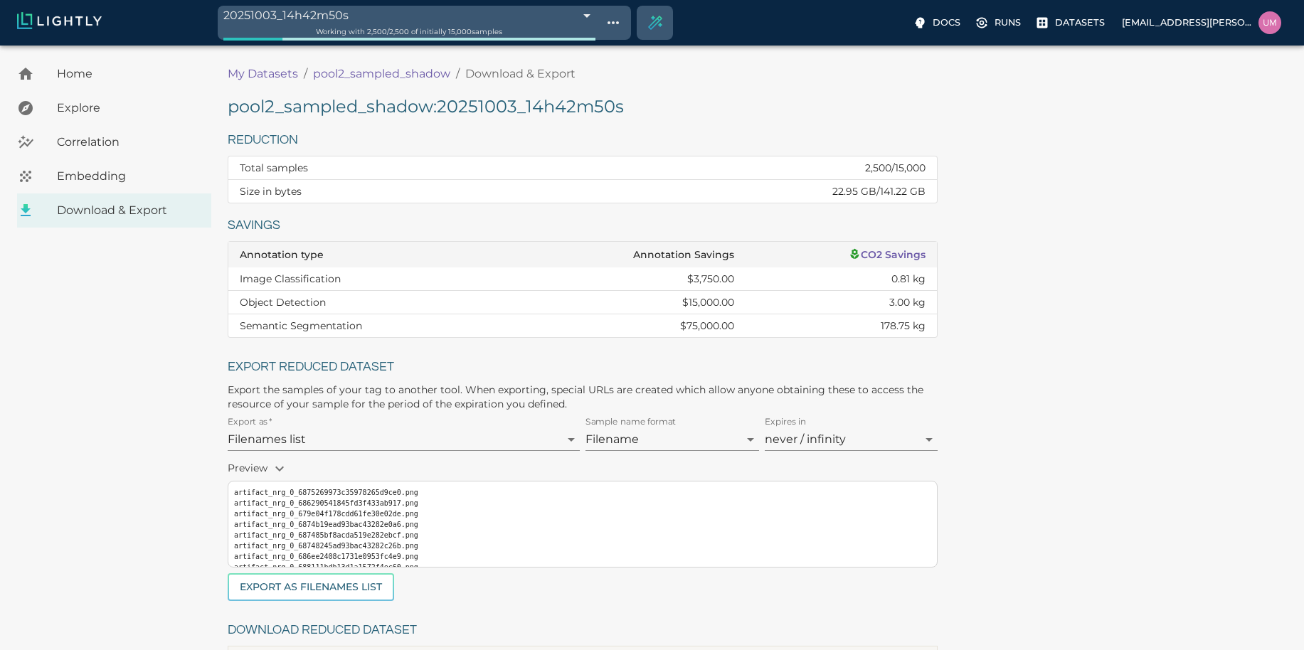
click at [318, 506] on pre "artifact_nrg_0_6875269973c35978265d9ce0.png artifact_nrg_0_686290541845fd3f433a…" at bounding box center [582, 540] width 697 height 107
